Goal: Task Accomplishment & Management: Manage account settings

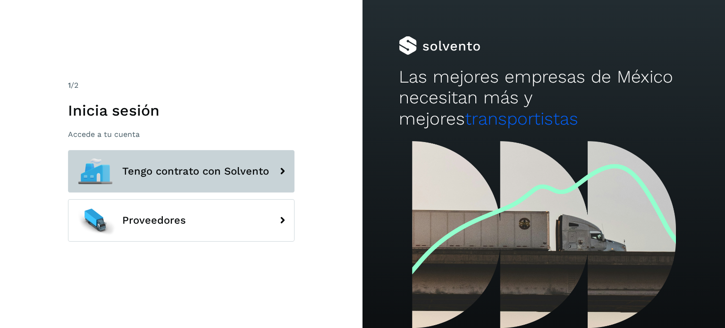
click at [208, 177] on span "Tengo contrato con Solvento" at bounding box center [195, 171] width 147 height 11
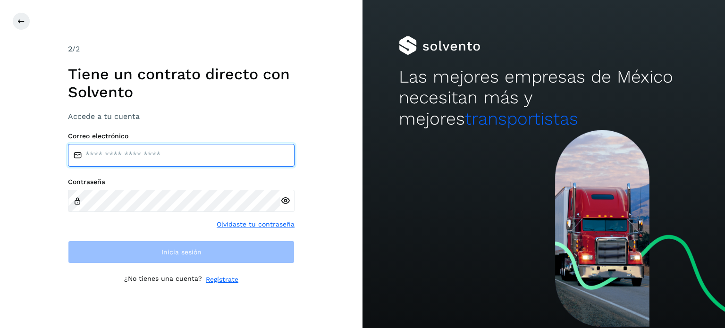
click at [209, 156] on input "email" at bounding box center [181, 155] width 227 height 23
type input "**********"
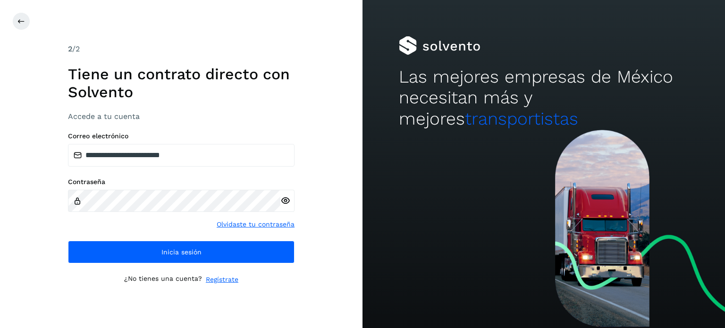
click at [284, 198] on icon at bounding box center [285, 201] width 10 height 10
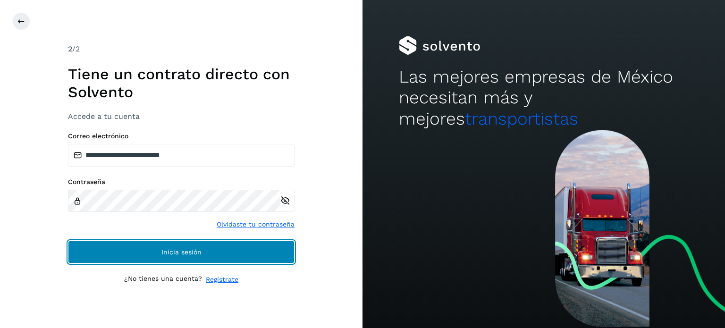
click at [169, 257] on button "Inicia sesión" at bounding box center [181, 252] width 227 height 23
click at [184, 249] on span "Inicia sesión" at bounding box center [181, 252] width 40 height 7
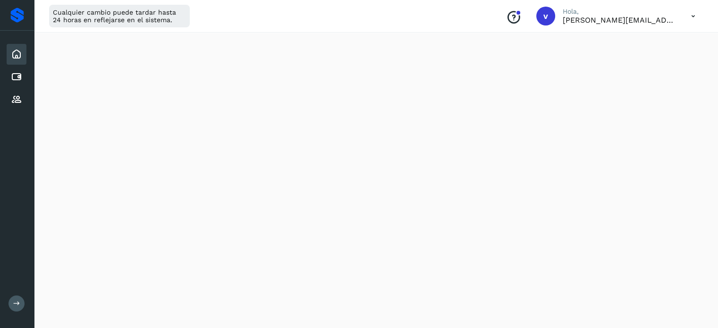
scroll to position [189, 0]
click at [696, 14] on icon at bounding box center [692, 16] width 19 height 19
click at [646, 62] on div "Cerrar sesión" at bounding box center [646, 61] width 112 height 18
